Goal: Task Accomplishment & Management: Use online tool/utility

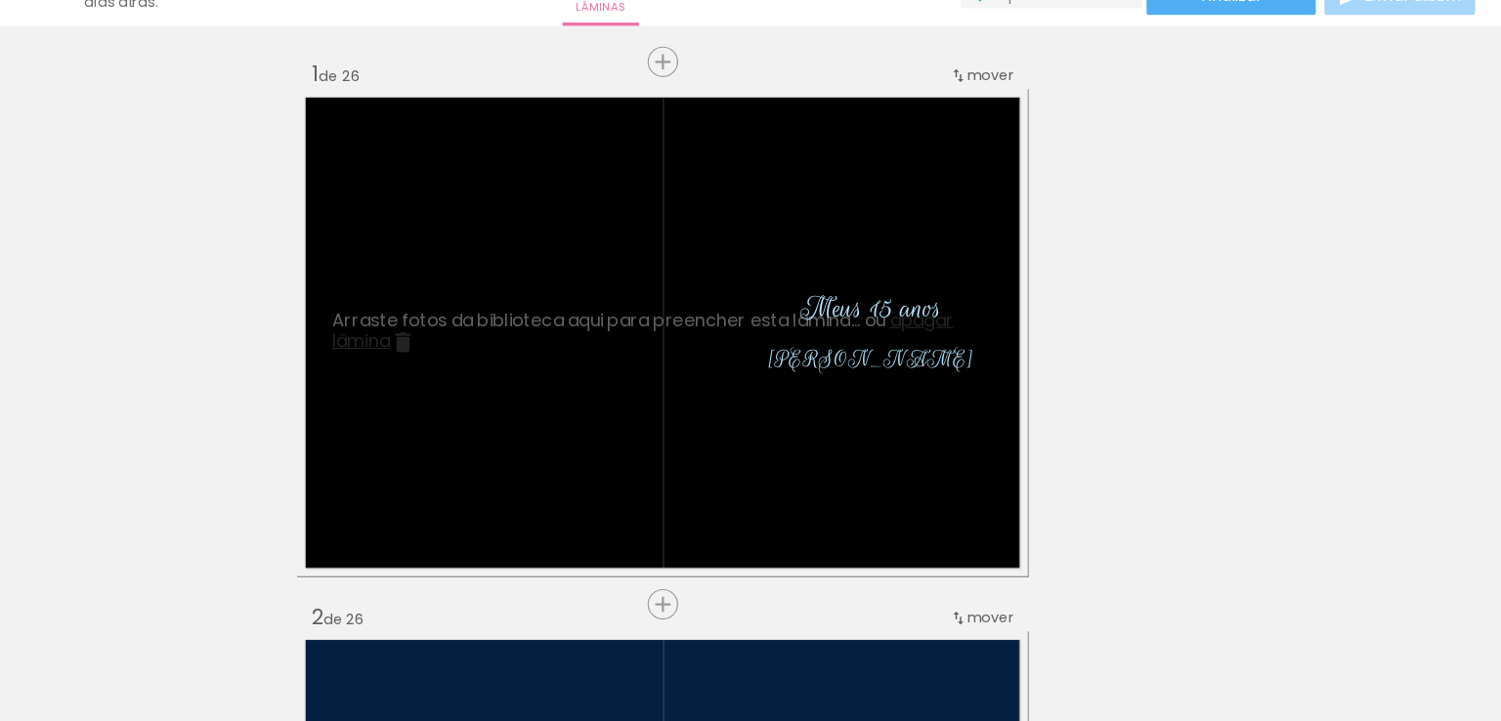
scroll to position [0, 7639]
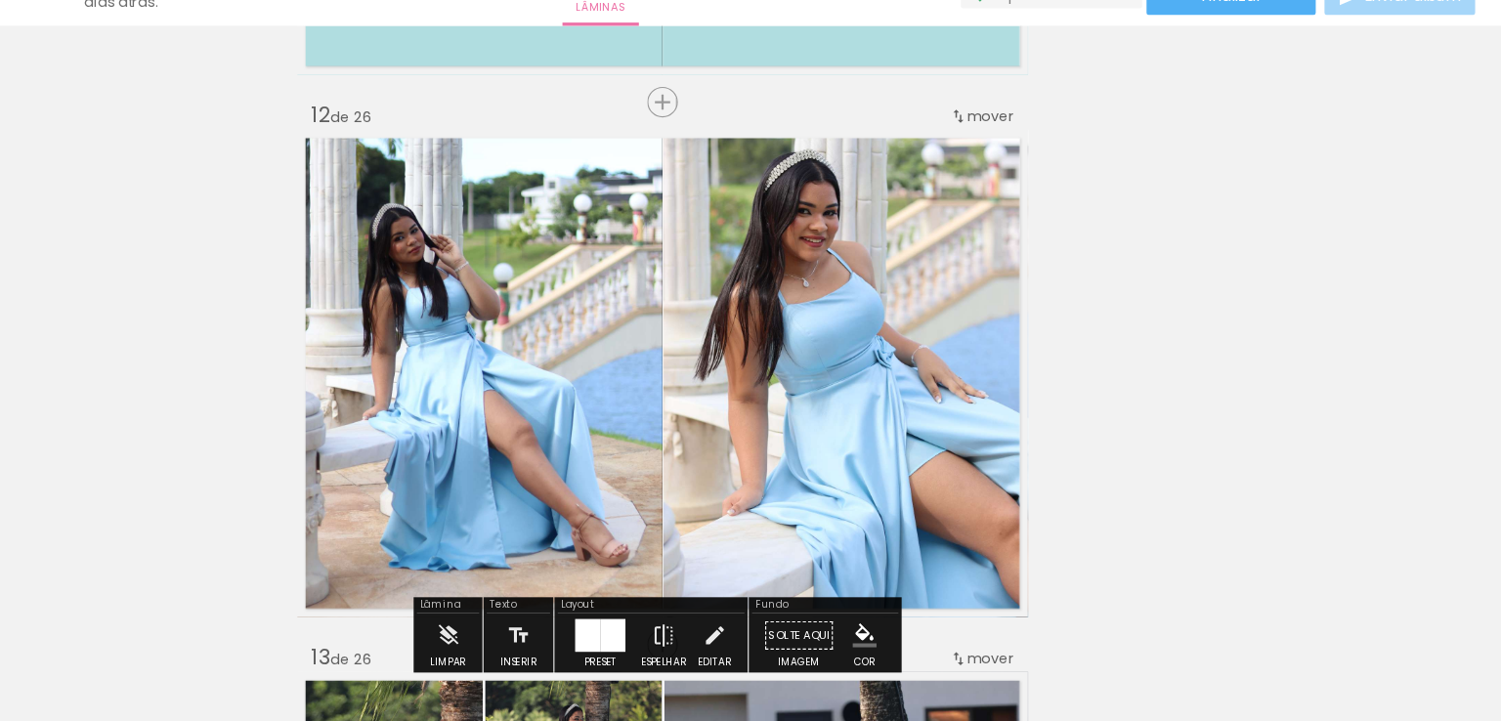
scroll to position [0, 7639]
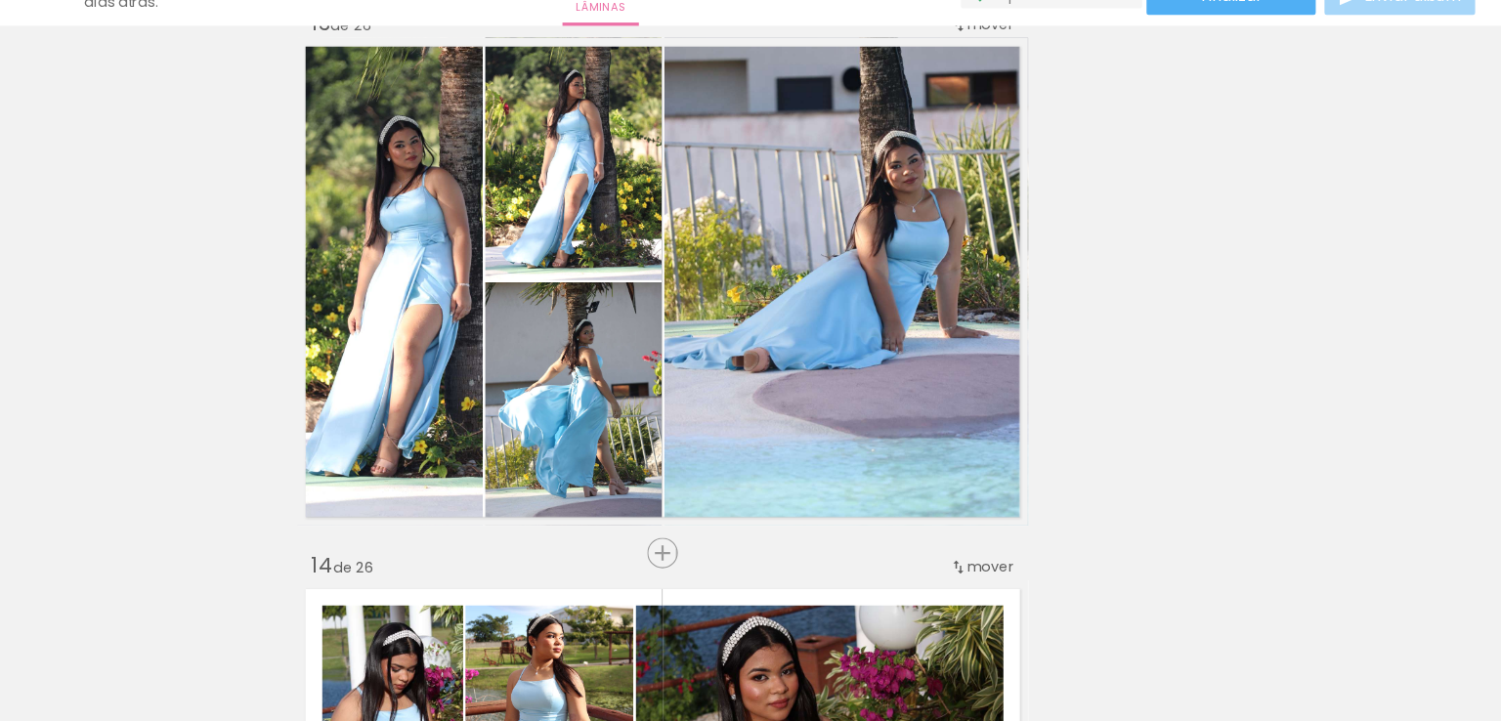
scroll to position [5873, 0]
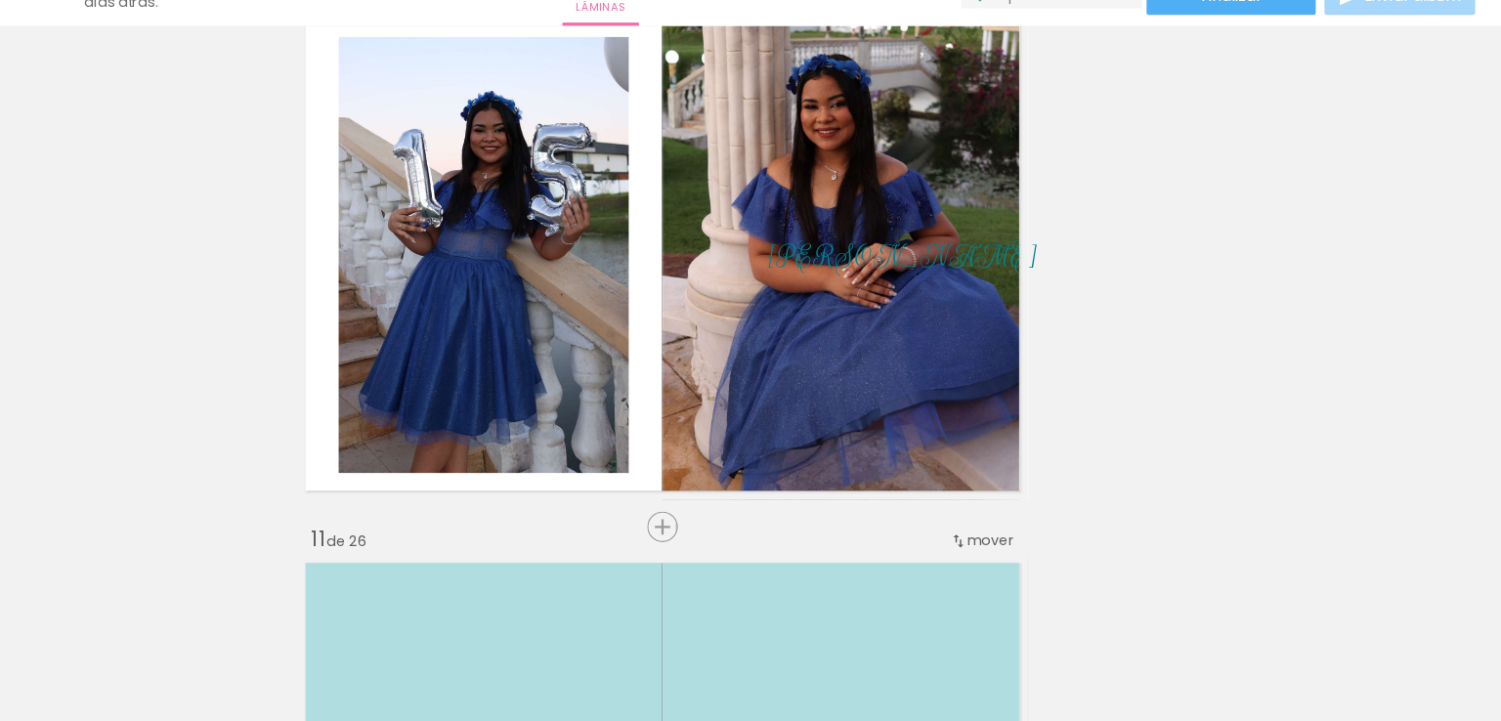
scroll to position [4437, 0]
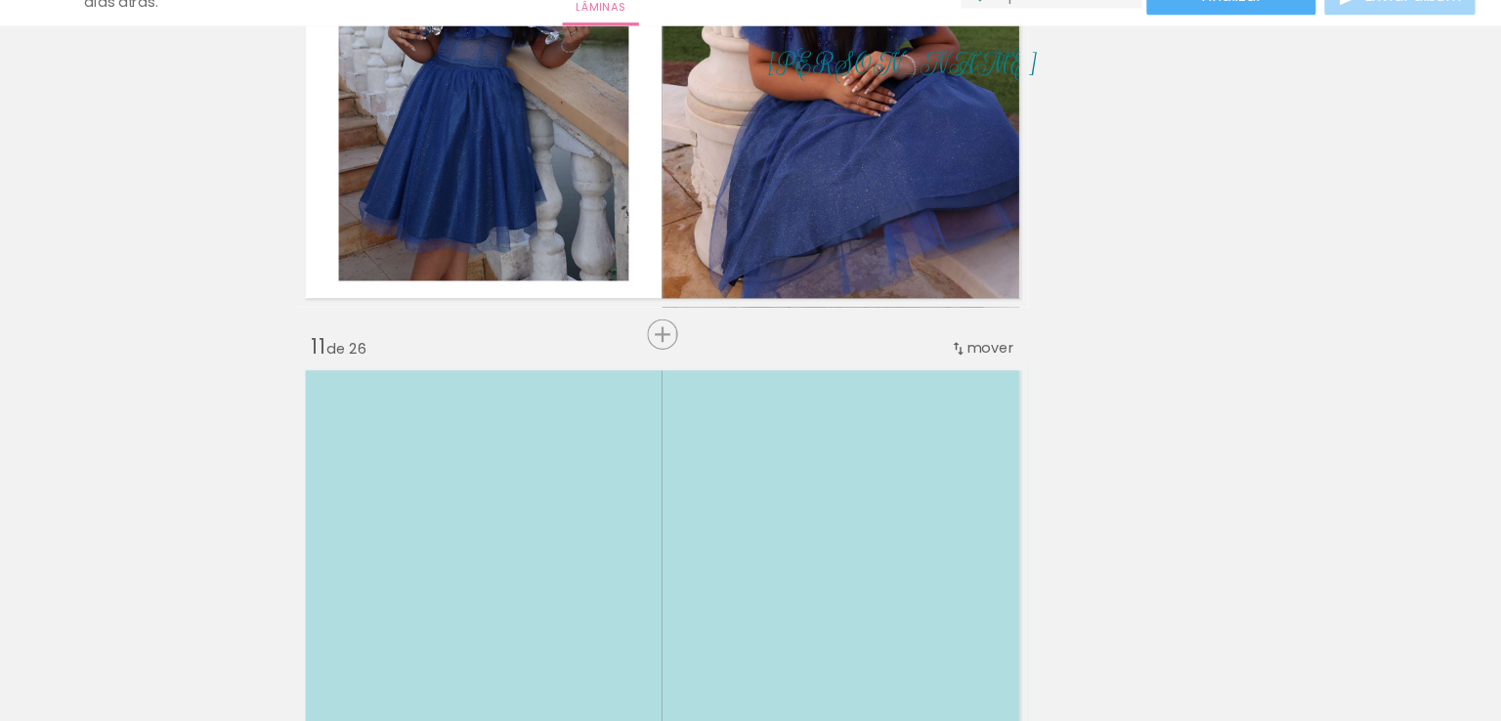
scroll to position [0, 7639]
